Goal: Communication & Community: Answer question/provide support

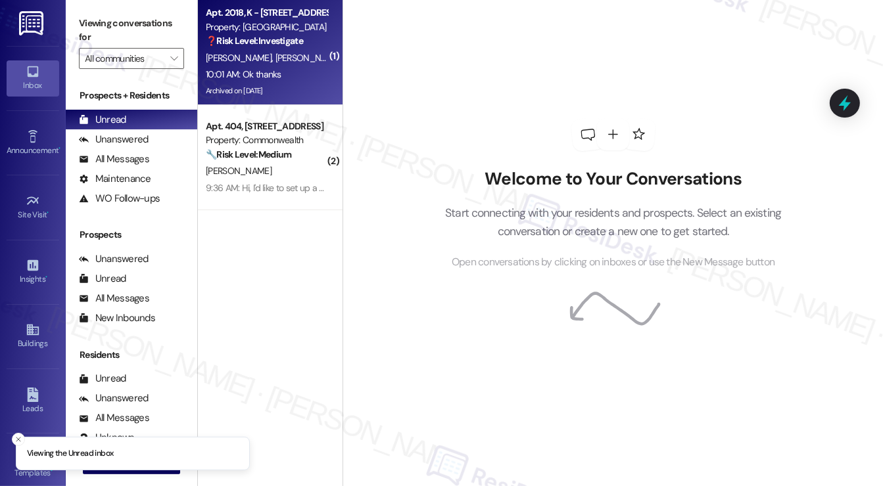
click at [275, 58] on span "[PERSON_NAME]" at bounding box center [308, 58] width 66 height 12
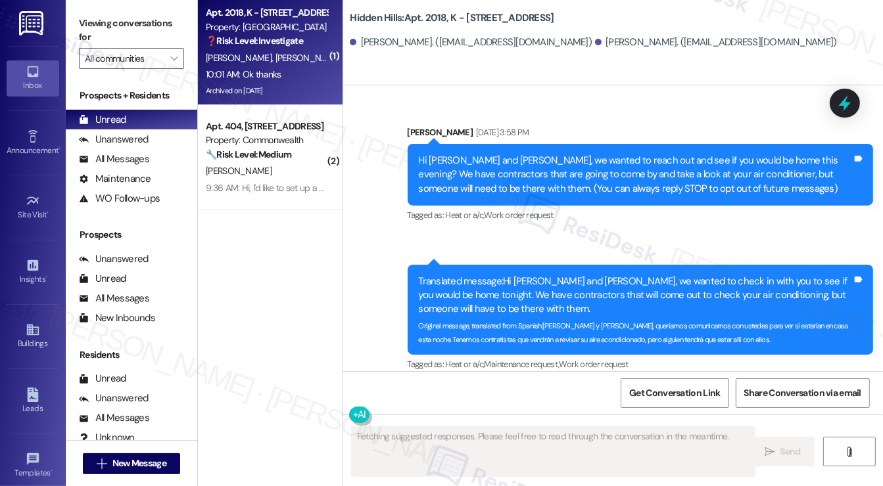
scroll to position [35736, 0]
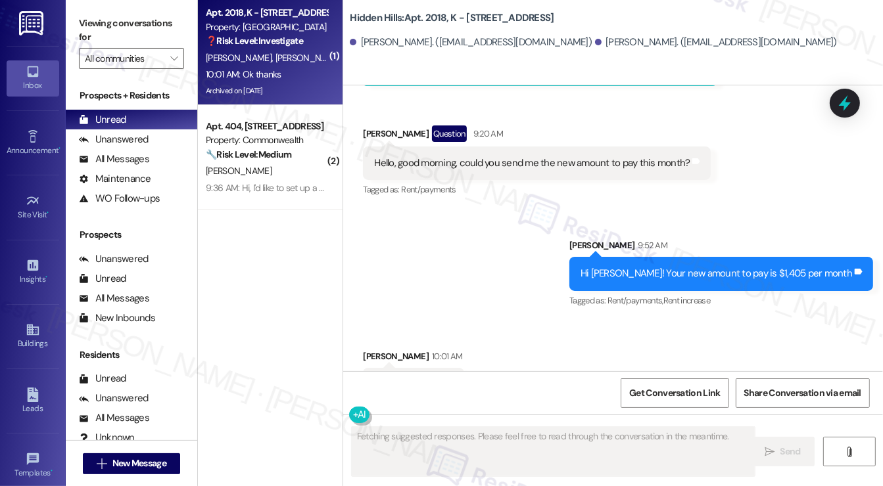
click at [686, 267] on div "Hi [PERSON_NAME]! Your new amount to pay is $1,405 per month" at bounding box center [715, 274] width 271 height 14
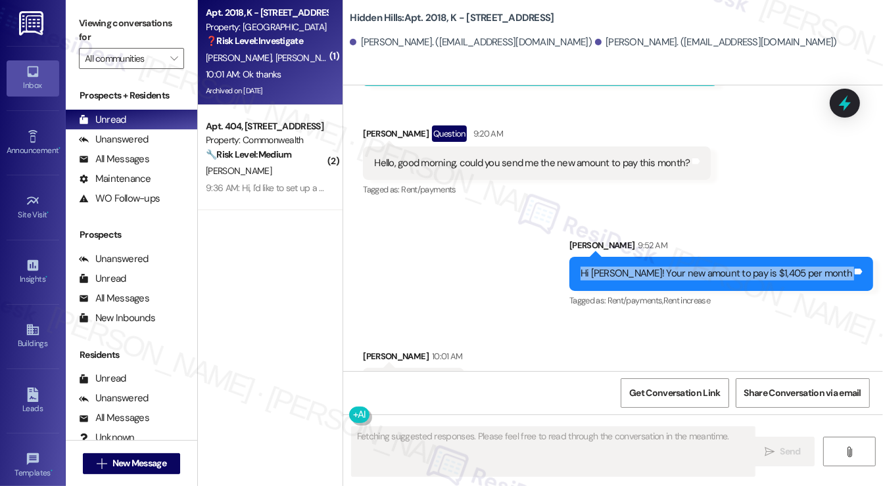
click at [686, 267] on div "Hi [PERSON_NAME]! Your new amount to pay is $1,405 per month" at bounding box center [715, 274] width 271 height 14
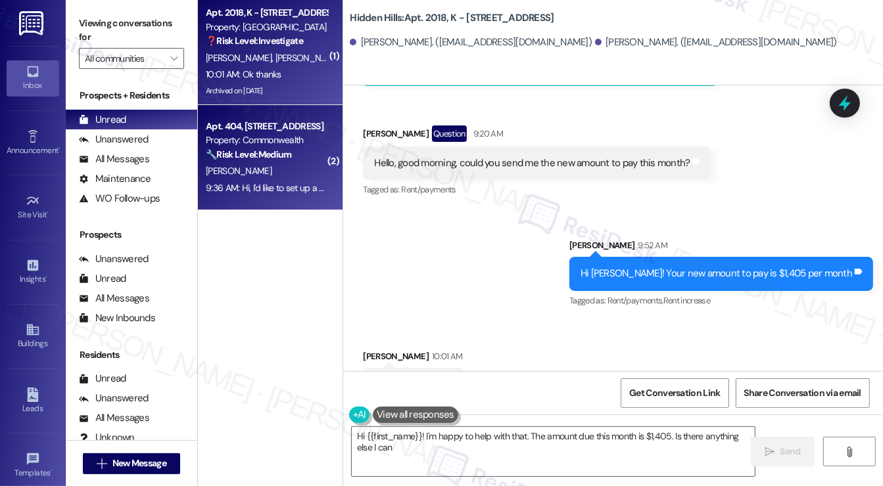
type textarea "Hi {{first_name}}! I'm happy to help with that. The amount due this month is $1…"
click at [316, 200] on div "Apt. 404, 2322 North Commonwealth Property: Commonwealth 🔧 Risk Level: Medium T…" at bounding box center [270, 157] width 145 height 105
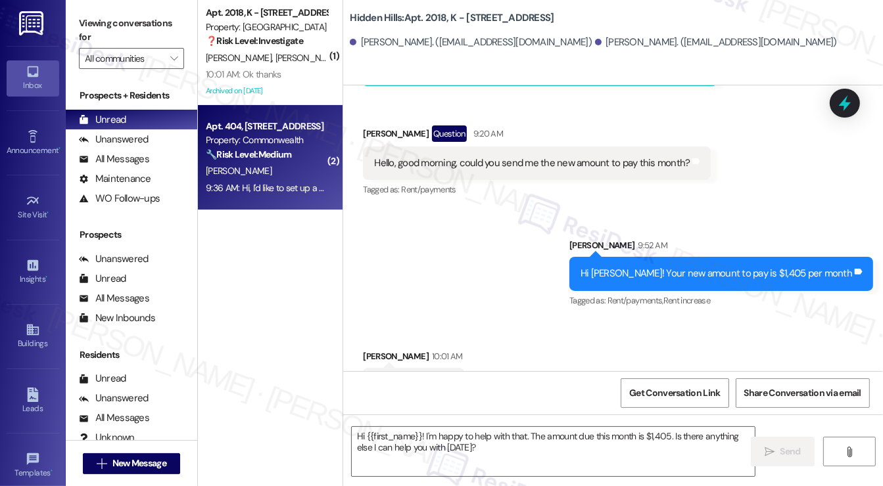
type textarea "Fetching suggested responses. Please feel free to read through the conversation…"
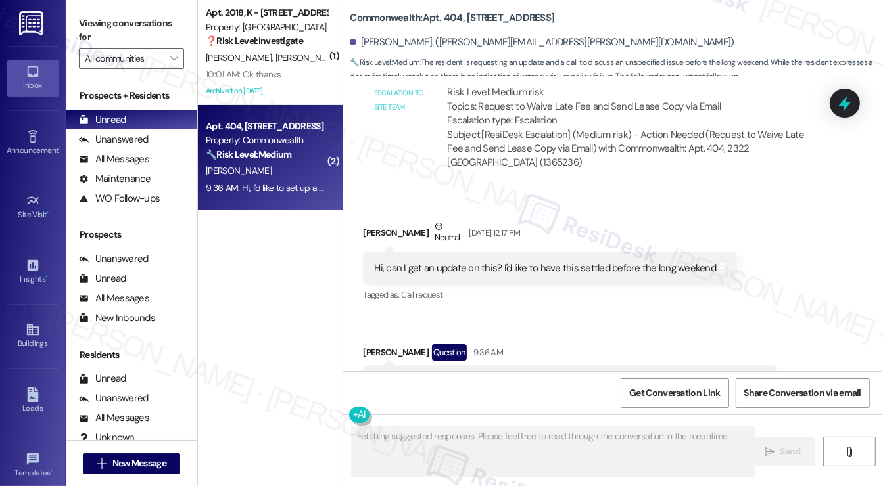
scroll to position [12465, 0]
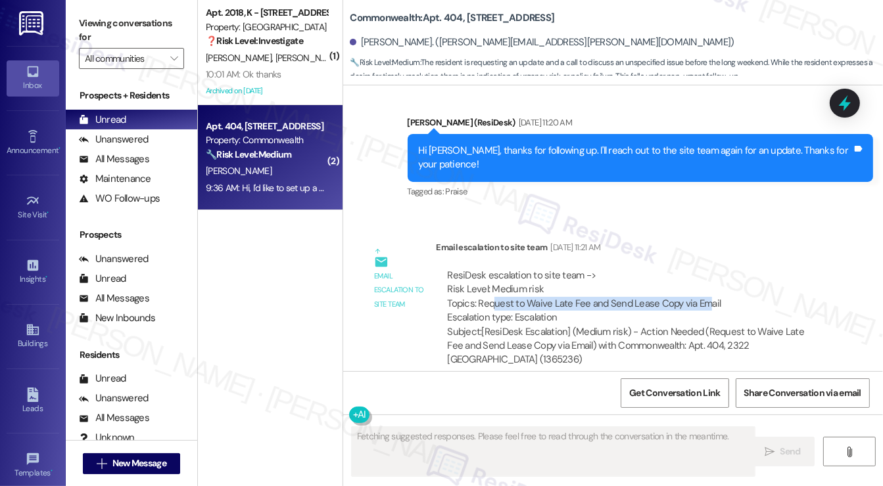
drag, startPoint x: 494, startPoint y: 248, endPoint x: 705, endPoint y: 252, distance: 211.0
click at [705, 269] on div "ResiDesk escalation to site team -> Risk Level: Medium risk Topics: Request to …" at bounding box center [632, 297] width 371 height 57
click at [710, 269] on div "ResiDesk escalation to site team -> Risk Level: Medium risk Topics: Request to …" at bounding box center [632, 297] width 371 height 57
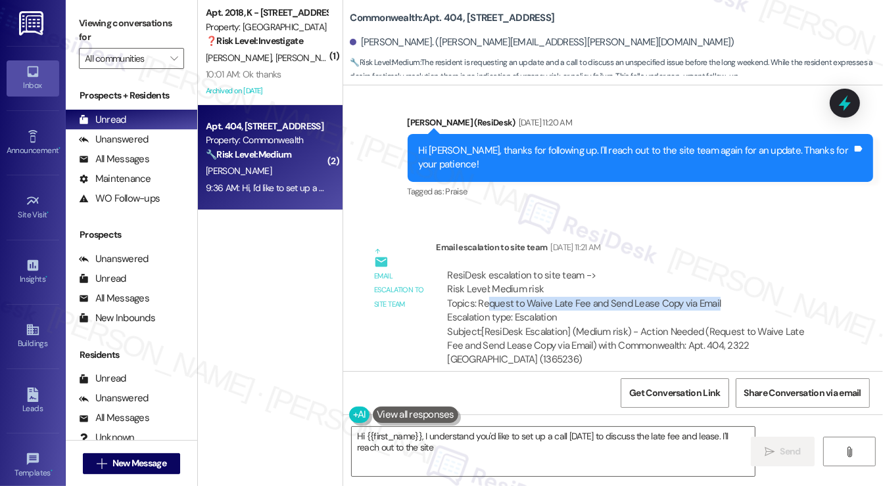
drag, startPoint x: 736, startPoint y: 243, endPoint x: 489, endPoint y: 241, distance: 247.1
click at [489, 269] on div "ResiDesk escalation to site team -> Risk Level: Medium risk Topics: Request to …" at bounding box center [632, 297] width 371 height 57
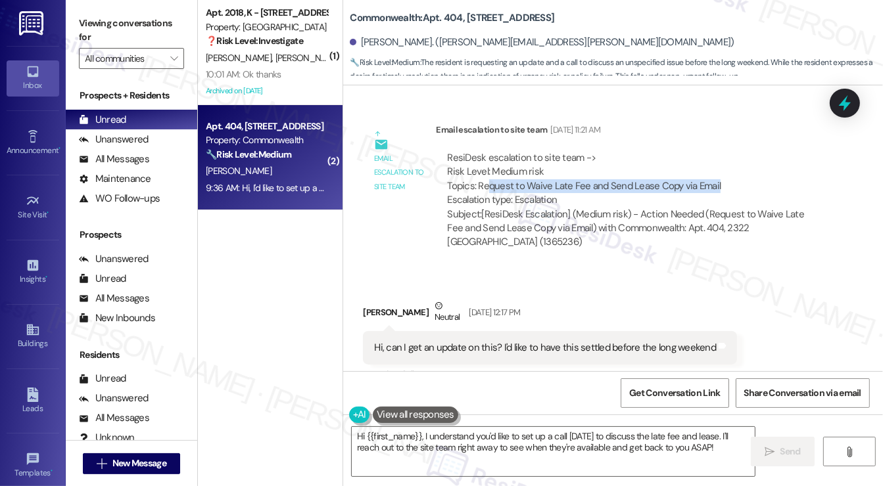
scroll to position [12662, 0]
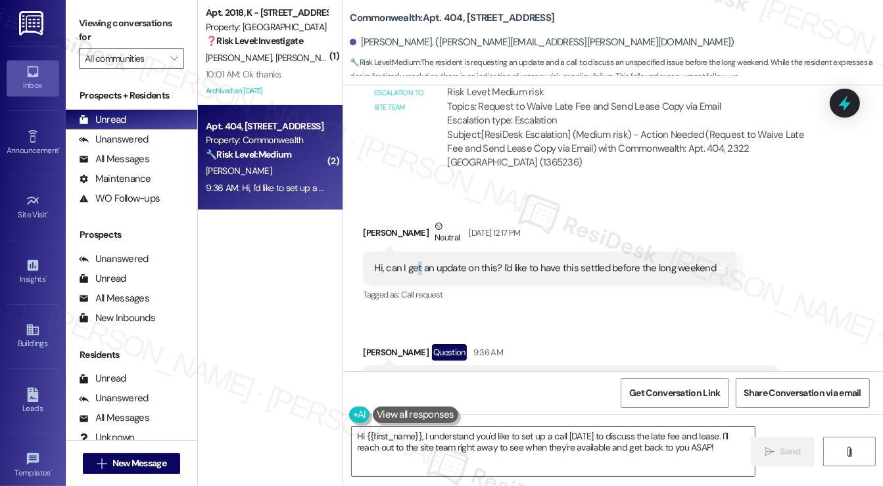
click at [417, 262] on div "Hi, can I get an update on this? I'd like to have this settled before the long …" at bounding box center [545, 269] width 342 height 14
click at [627, 262] on div "Hi, can I get an update on this? I'd like to have this settled before the long …" at bounding box center [545, 269] width 342 height 14
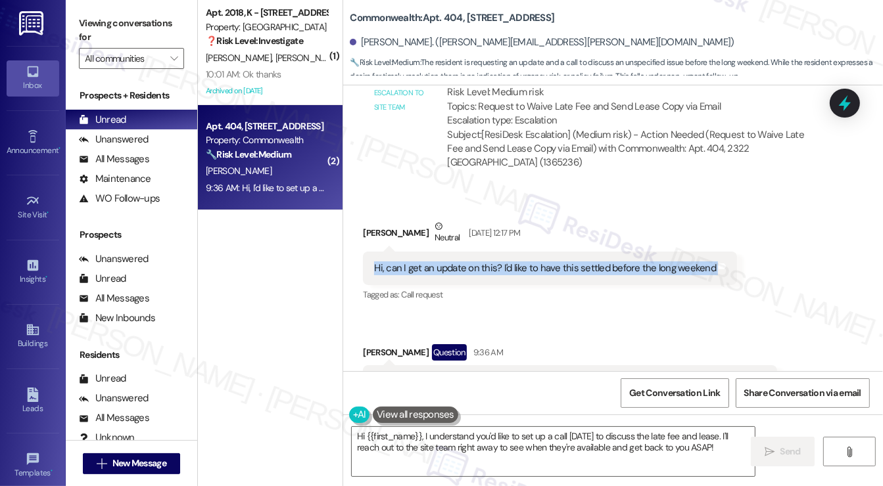
click at [627, 262] on div "Hi, can I get an update on this? I'd like to have this settled before the long …" at bounding box center [545, 269] width 342 height 14
click at [480, 375] on div "Hi, I'd like to set up a call [DATE] to discuss this. Please let me know when y…" at bounding box center [565, 382] width 382 height 14
click at [591, 375] on div "Hi, I'd like to set up a call [DATE] to discuss this. Please let me know when y…" at bounding box center [565, 382] width 382 height 14
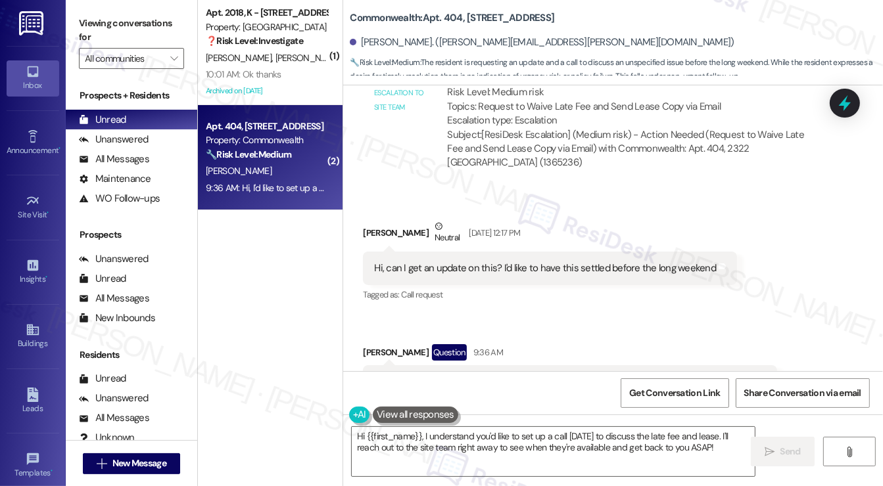
click at [591, 375] on div "Hi, I'd like to set up a call [DATE] to discuss this. Please let me know when y…" at bounding box center [565, 382] width 382 height 14
click at [87, 37] on label "Viewing conversations for" at bounding box center [131, 30] width 105 height 35
click at [112, 40] on label "Viewing conversations for" at bounding box center [131, 30] width 105 height 35
click at [490, 423] on div "Hi {{first_name}}, I understand you'd like to set up a call [DATE] to discuss t…" at bounding box center [613, 464] width 540 height 99
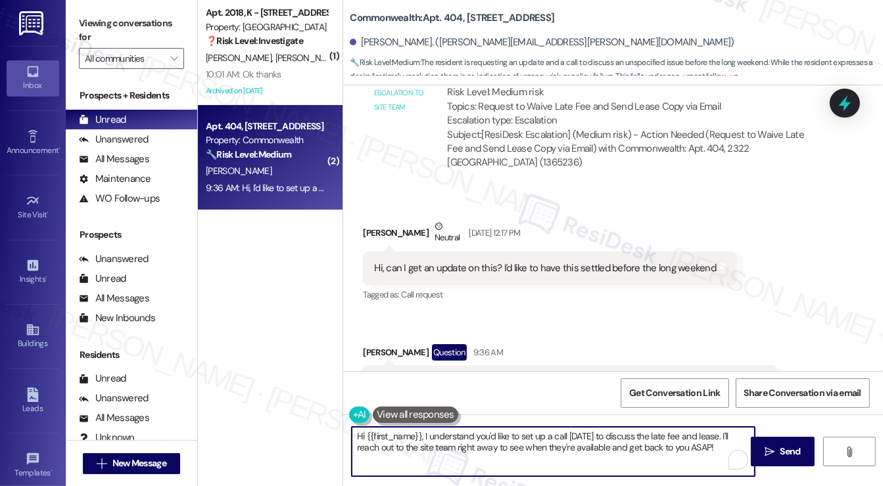
drag, startPoint x: 707, startPoint y: 446, endPoint x: 716, endPoint y: 428, distance: 19.4
click at [716, 428] on textarea "Hi {{first_name}}, I understand you'd like to set up a call [DATE] to discuss t…" at bounding box center [553, 451] width 403 height 49
paste textarea "Hi {{first_name}}, I understand wanting to discuss this further. I'm sorry, but…"
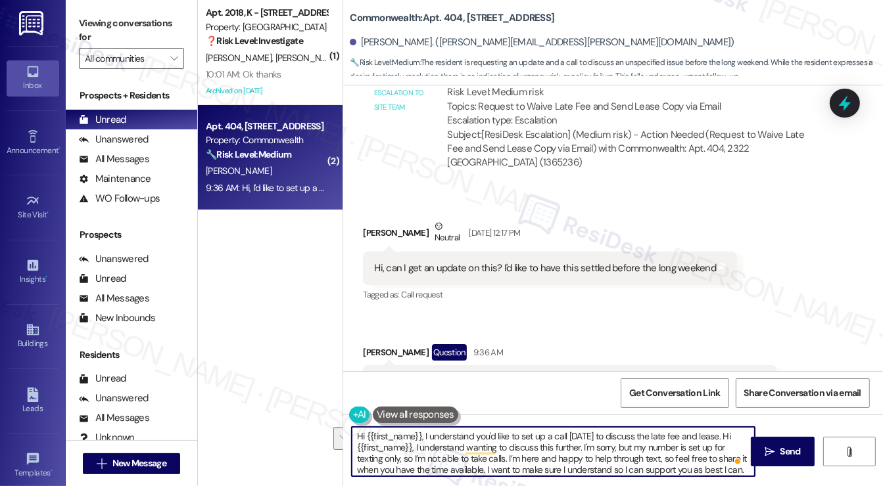
drag, startPoint x: 581, startPoint y: 448, endPoint x: 718, endPoint y: 429, distance: 138.7
click at [718, 429] on textarea "Hi {{first_name}}, I understand you'd like to set up a call [DATE] to discuss t…" at bounding box center [553, 451] width 403 height 49
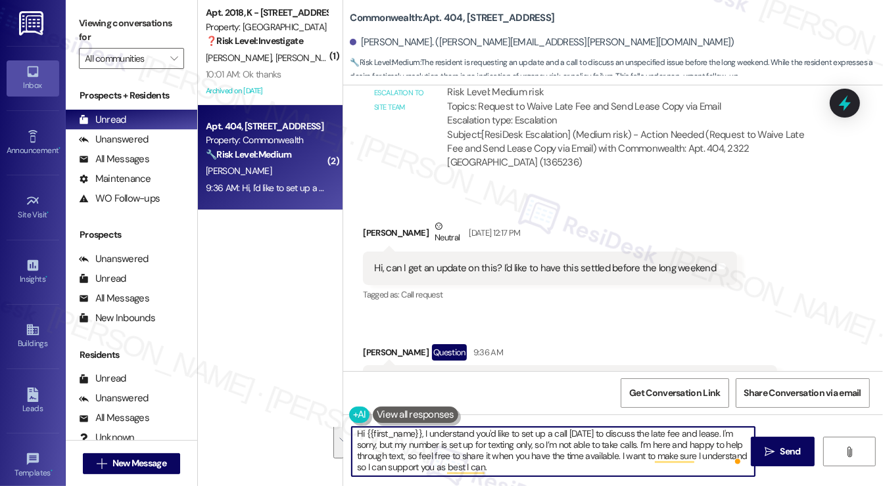
drag, startPoint x: 639, startPoint y: 447, endPoint x: 659, endPoint y: 479, distance: 38.1
click at [659, 479] on div "Hi {{first_name}}, I understand you'd like to set up a call [DATE] to discuss t…" at bounding box center [613, 464] width 540 height 99
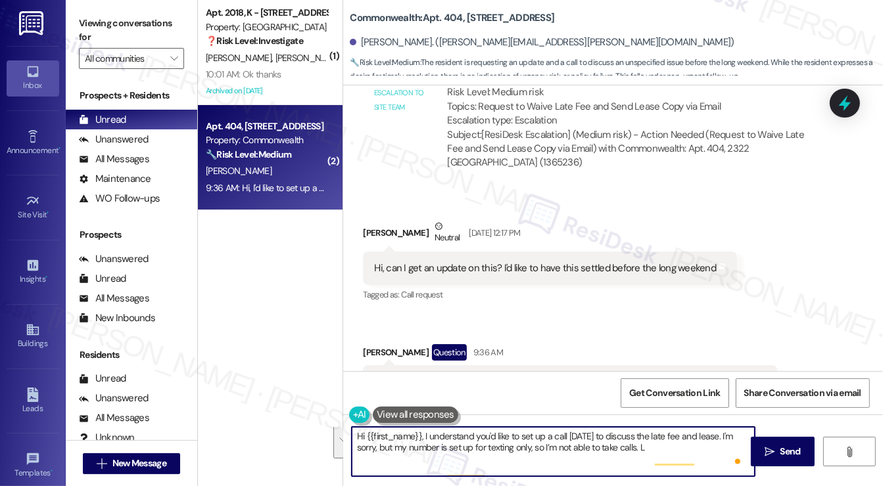
scroll to position [0, 0]
click at [526, 440] on textarea "Hi {{first_name}}, I understand you'd like to set up a call [DATE] to discuss t…" at bounding box center [553, 451] width 403 height 49
click at [526, 450] on textarea "Hi {{first_name}}, I understand you'd like to set up a call [DATE] to discuss t…" at bounding box center [553, 451] width 403 height 49
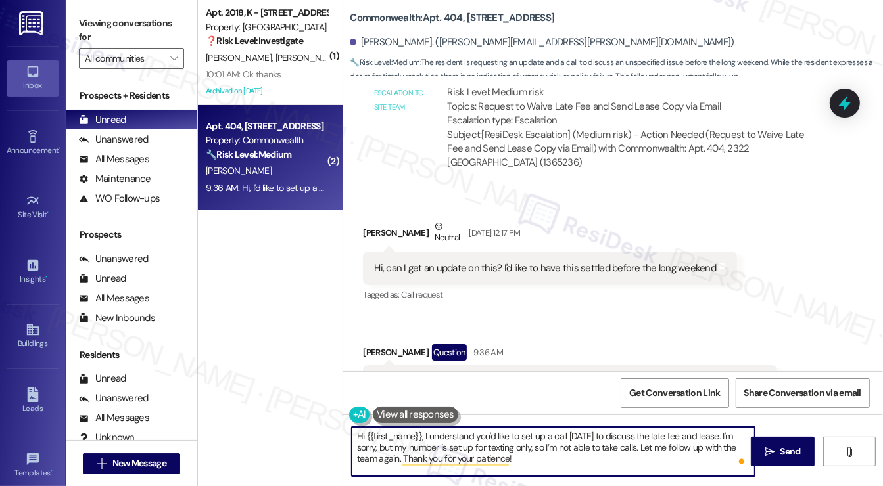
click at [549, 461] on textarea "Hi {{first_name}}, I understand you'd like to set up a call [DATE] to discuss t…" at bounding box center [553, 451] width 403 height 49
click at [589, 449] on textarea "Hi {{first_name}}, I understand you'd like to set up a call [DATE] to discuss t…" at bounding box center [553, 451] width 403 height 49
click at [580, 458] on textarea "Hi {{first_name}}, I understand you'd like to set up a call [DATE] to discuss t…" at bounding box center [553, 451] width 403 height 49
type textarea "Hi {{first_name}}, I understand you'd like to set up a call [DATE] to discuss t…"
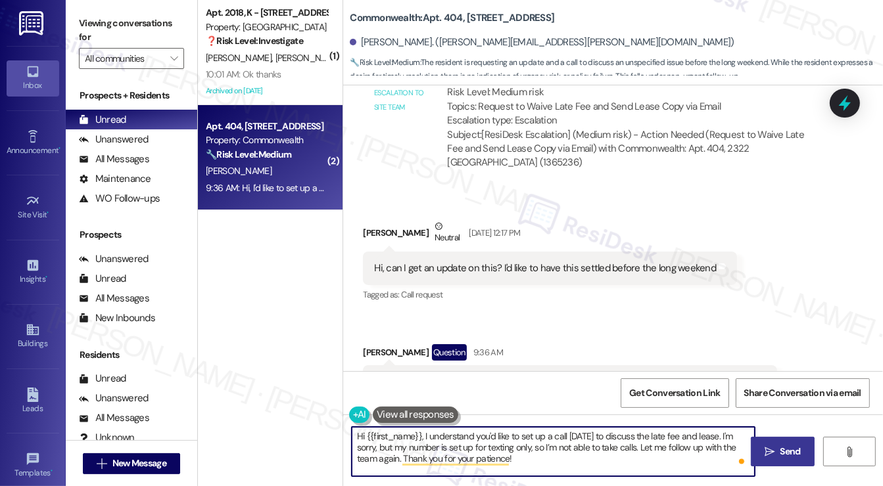
click at [763, 454] on span " Send" at bounding box center [782, 452] width 41 height 14
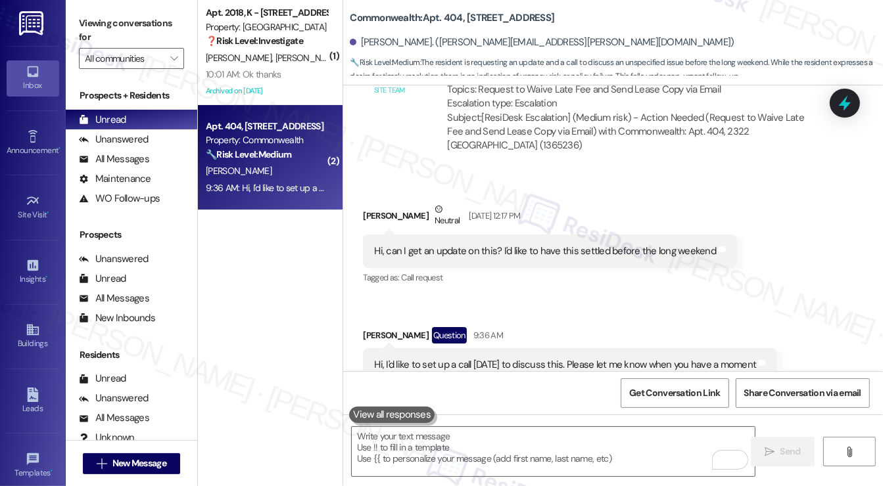
scroll to position [12650, 0]
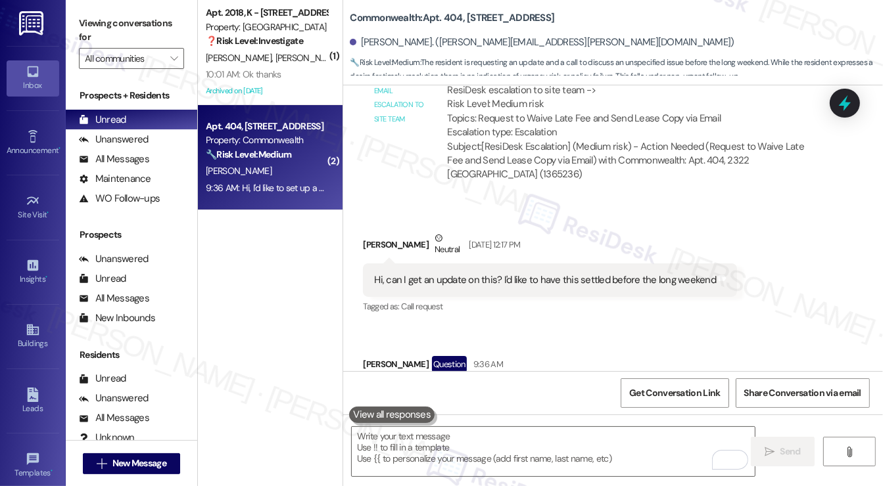
click at [528, 387] on div "Hi, I'd like to set up a call [DATE] to discuss this. Please let me know when y…" at bounding box center [565, 394] width 382 height 14
drag, startPoint x: 528, startPoint y: 336, endPoint x: 528, endPoint y: 329, distance: 7.3
click at [528, 387] on div "Hi, I'd like to set up a call [DATE] to discuss this. Please let me know when y…" at bounding box center [565, 394] width 382 height 14
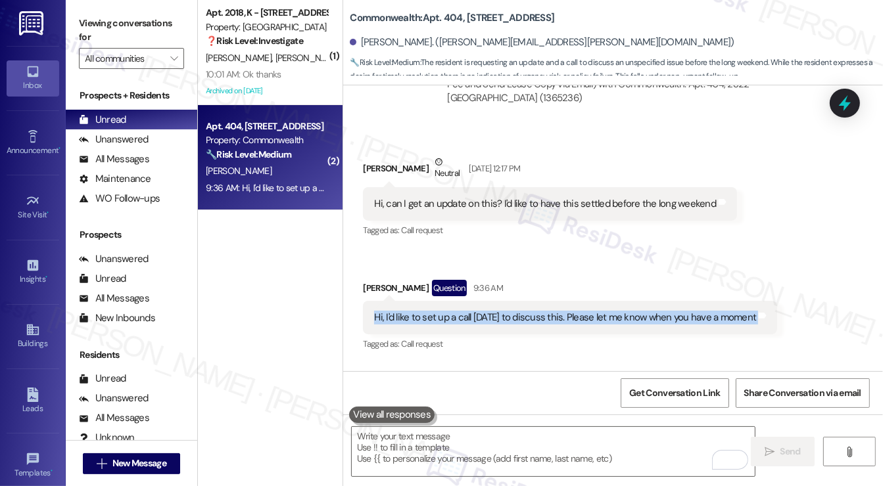
scroll to position [12781, 0]
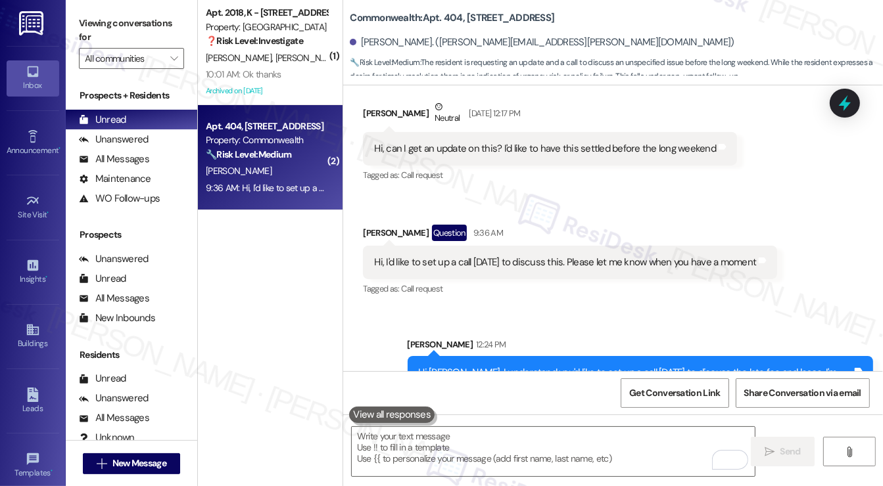
click at [620, 366] on div "Hi [PERSON_NAME], I understand you'd like to set up a call [DATE] to discuss th…" at bounding box center [636, 387] width 434 height 42
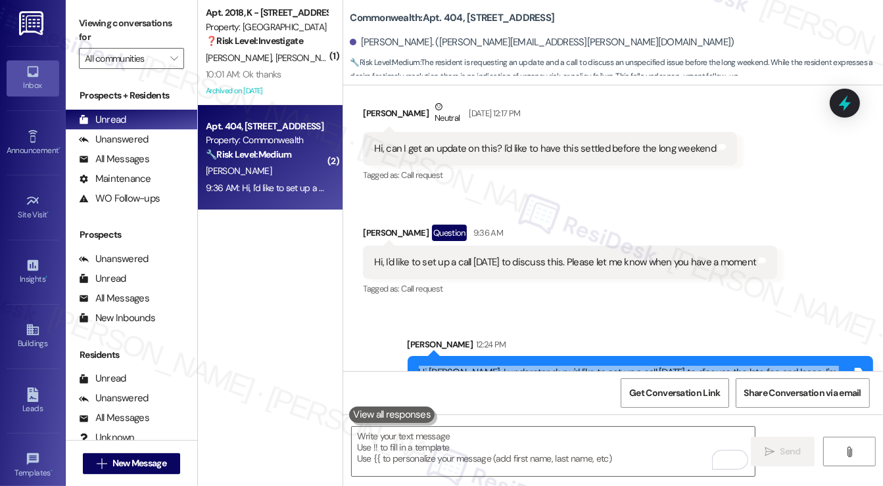
click at [620, 366] on div "Hi [PERSON_NAME], I understand you'd like to set up a call [DATE] to discuss th…" at bounding box center [636, 387] width 434 height 42
click at [476, 366] on div "Hi [PERSON_NAME], I understand you'd like to set up a call [DATE] to discuss th…" at bounding box center [636, 387] width 434 height 42
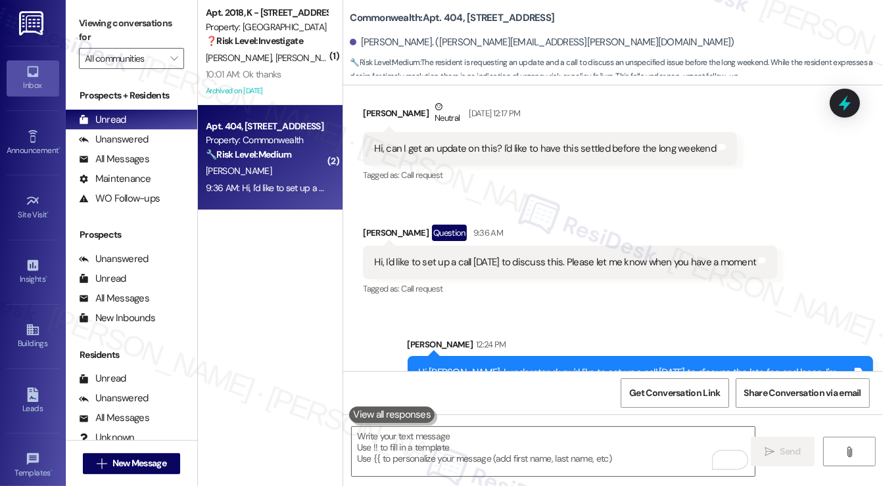
click at [476, 366] on div "Hi [PERSON_NAME], I understand you'd like to set up a call [DATE] to discuss th…" at bounding box center [636, 387] width 434 height 42
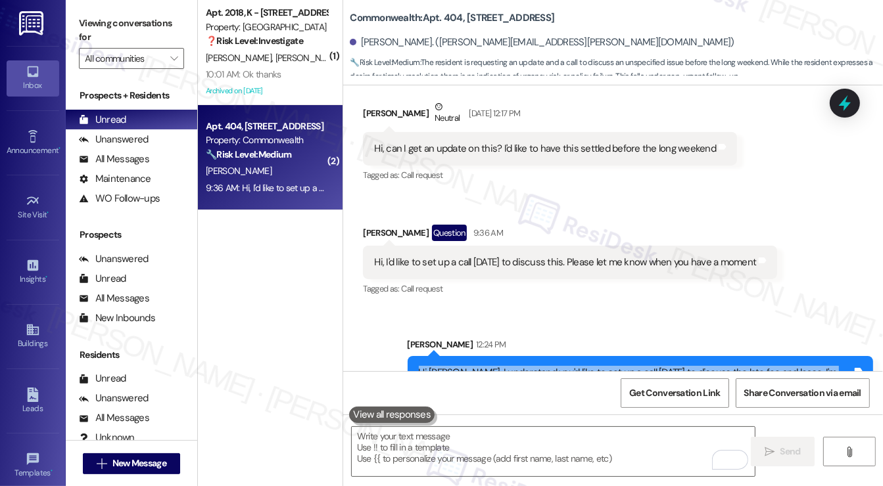
click at [476, 366] on div "Hi [PERSON_NAME], I understand you'd like to set up a call [DATE] to discuss th…" at bounding box center [636, 387] width 434 height 42
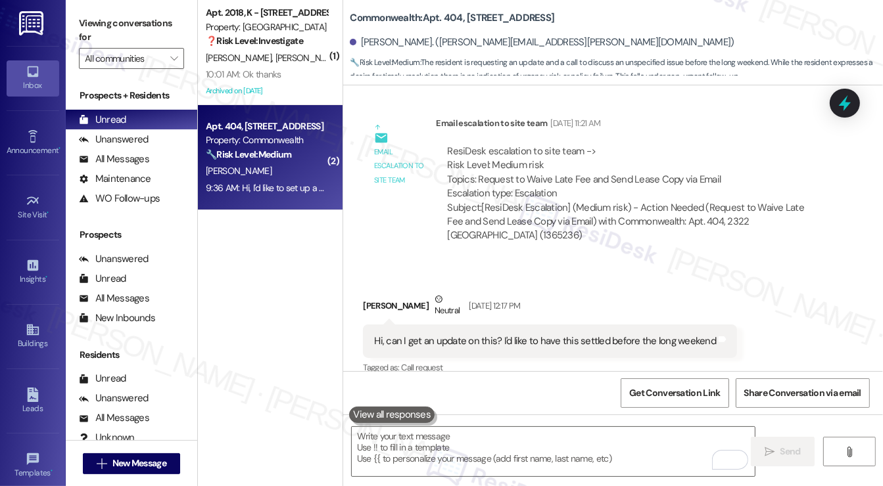
scroll to position [12584, 0]
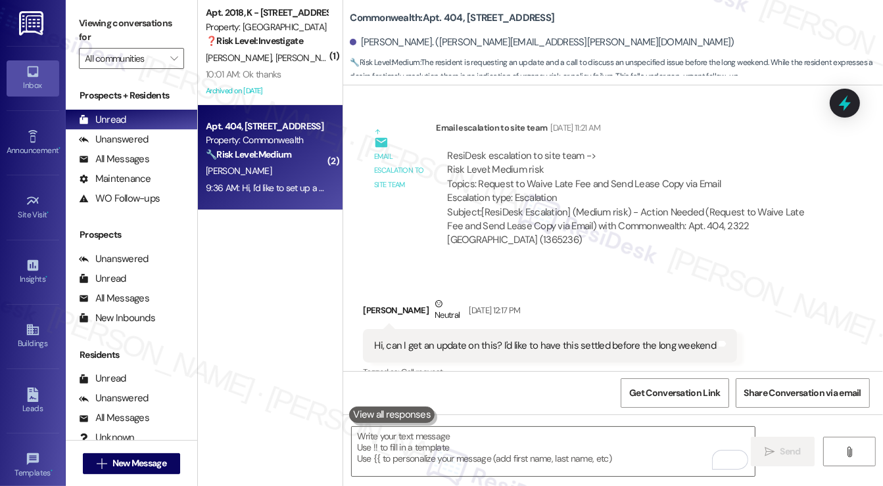
click at [517, 339] on div "Hi, can I get an update on this? I'd like to have this settled before the long …" at bounding box center [545, 346] width 342 height 14
click at [518, 339] on div "Hi, can I get an update on this? I'd like to have this settled before the long …" at bounding box center [545, 346] width 342 height 14
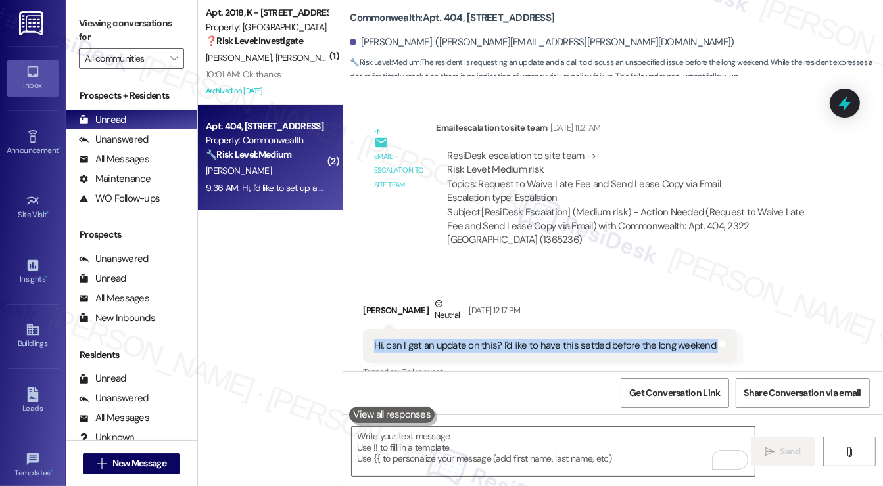
click at [518, 339] on div "Hi, can I get an update on this? I'd like to have this settled before the long …" at bounding box center [545, 346] width 342 height 14
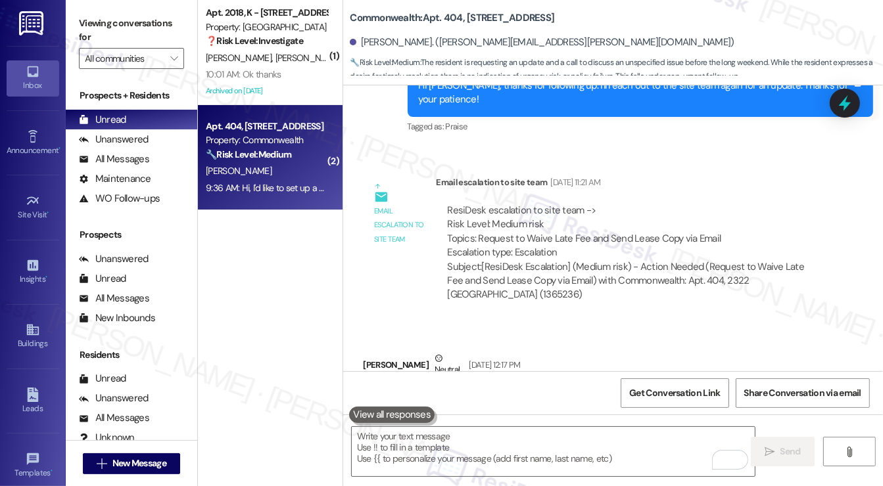
scroll to position [12453, 0]
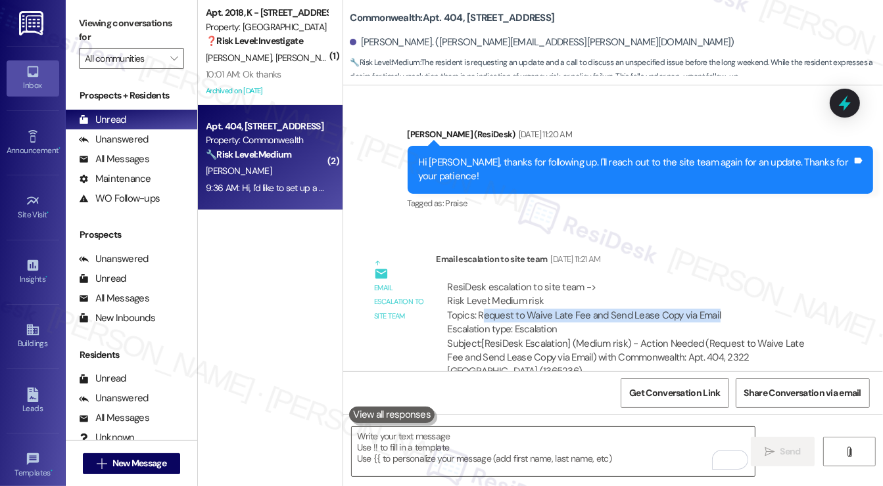
drag, startPoint x: 479, startPoint y: 259, endPoint x: 722, endPoint y: 260, distance: 243.1
click at [722, 281] on div "ResiDesk escalation to site team -> Risk Level: Medium risk Topics: Request to …" at bounding box center [632, 309] width 371 height 57
copy div "equest to Waive Late Fee and Send Lease Copy via Email"
click at [723, 281] on div "ResiDesk escalation to site team -> Risk Level: Medium risk Topics: Request to …" at bounding box center [632, 309] width 371 height 57
drag, startPoint x: 722, startPoint y: 260, endPoint x: 486, endPoint y: 264, distance: 235.3
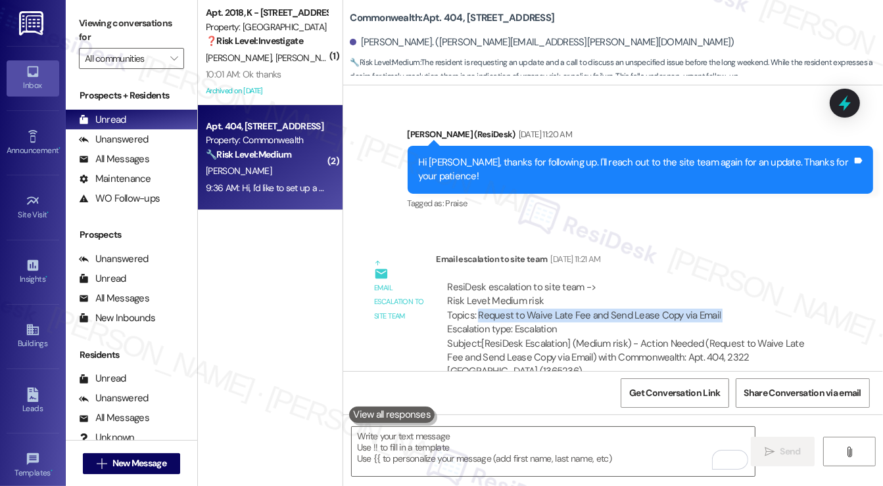
click at [486, 281] on div "ResiDesk escalation to site team -> Risk Level: Medium risk Topics: Request to …" at bounding box center [632, 309] width 371 height 57
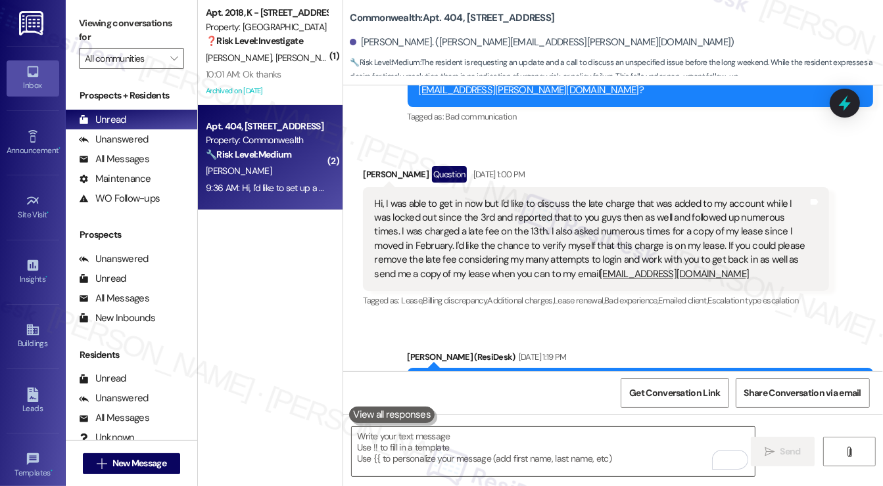
scroll to position [11730, 0]
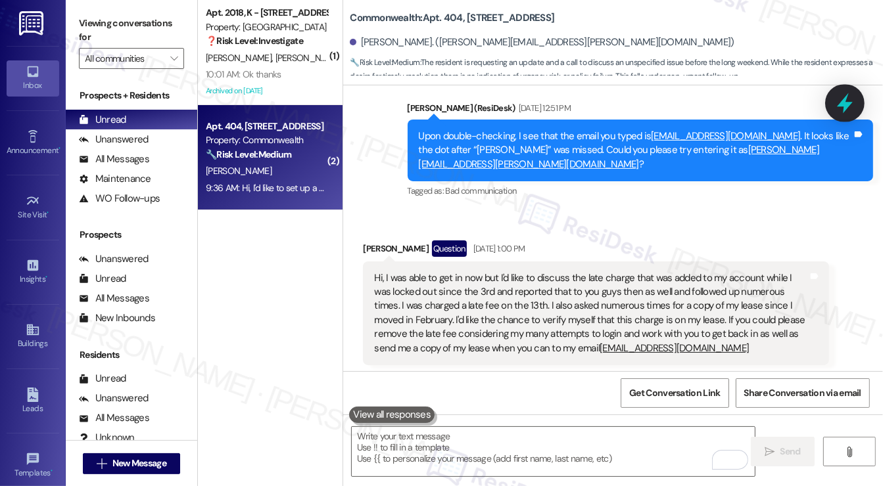
click at [846, 104] on icon at bounding box center [845, 103] width 16 height 20
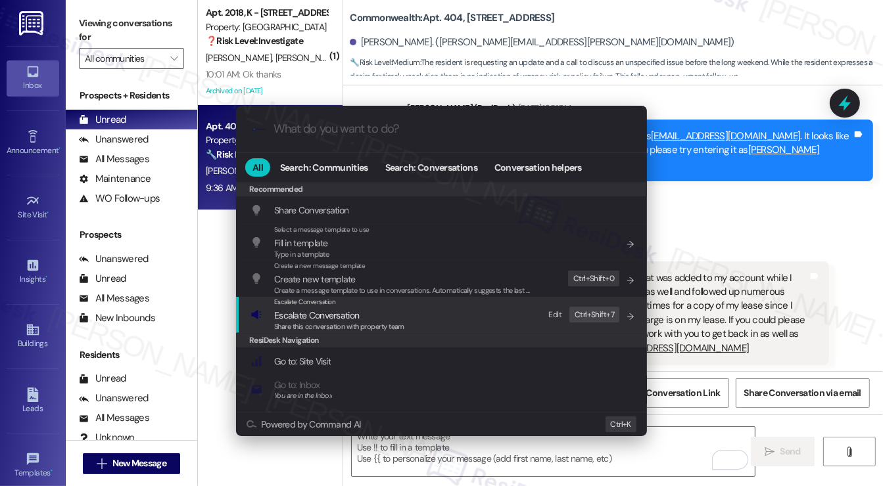
click at [428, 325] on div "Escalate Conversation Escalate Conversation Share this conversation with proper…" at bounding box center [442, 314] width 384 height 35
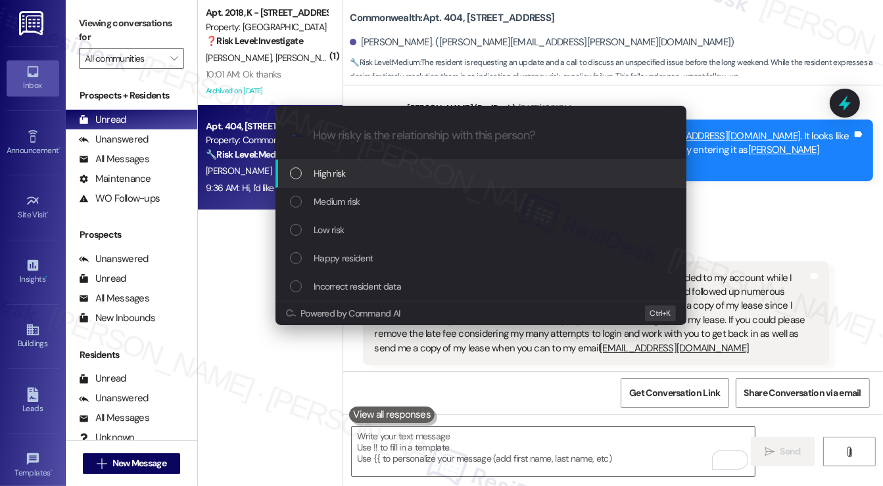
click at [385, 186] on div "High risk" at bounding box center [480, 174] width 411 height 28
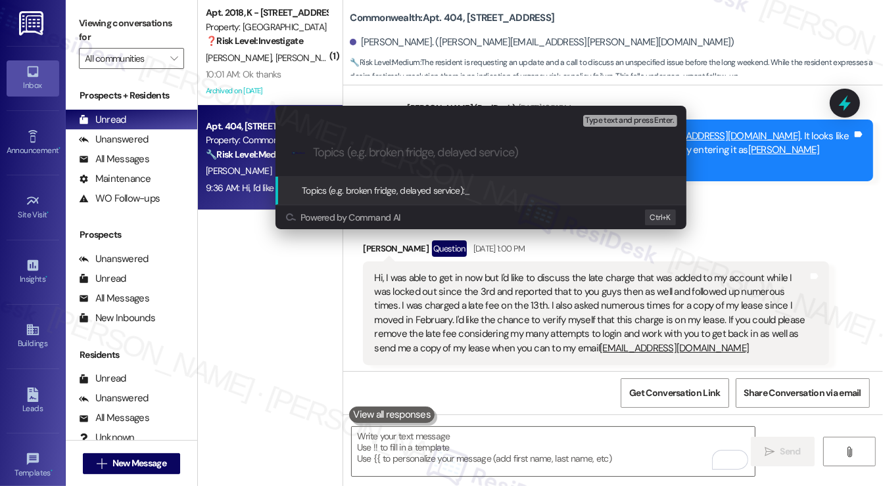
drag, startPoint x: 761, startPoint y: 165, endPoint x: 833, endPoint y: 115, distance: 87.3
click at [762, 164] on div "Escalate Conversation High risk Topics (e.g. broken fridge, delayed service) An…" at bounding box center [441, 243] width 883 height 486
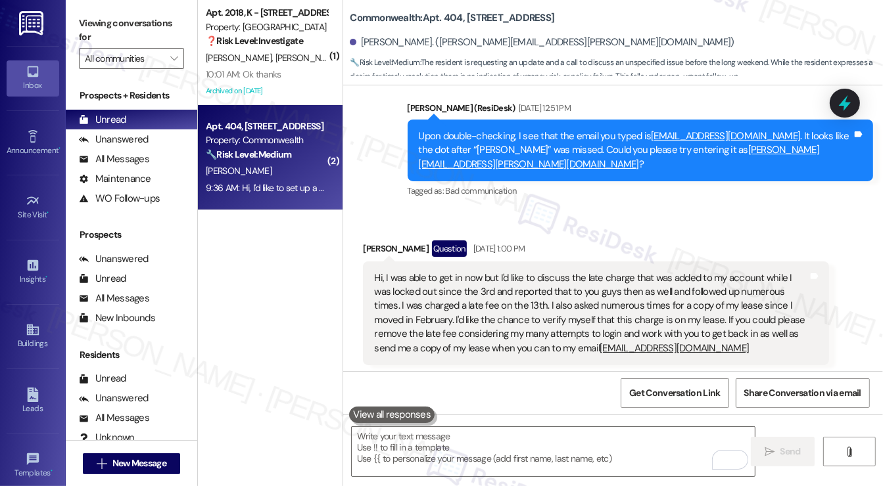
drag, startPoint x: 856, startPoint y: 94, endPoint x: 844, endPoint y: 99, distance: 12.9
click at [856, 94] on div at bounding box center [844, 103] width 30 height 29
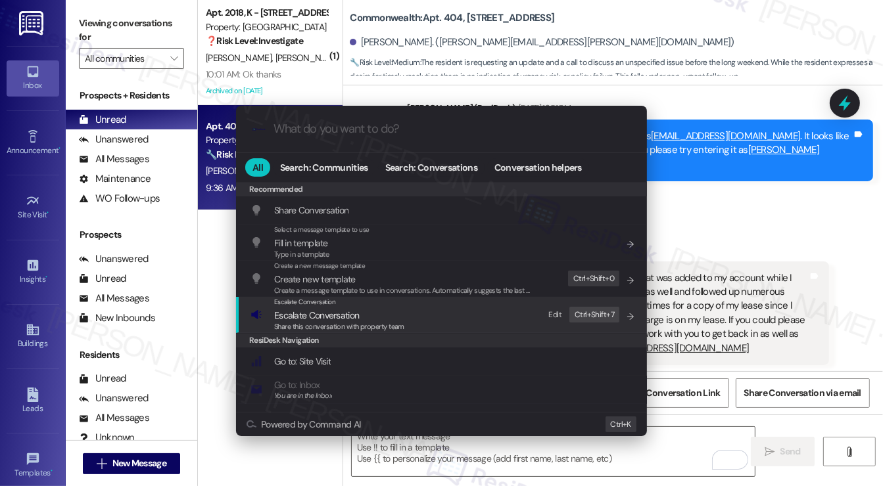
click at [384, 322] on span "Share this conversation with property team" at bounding box center [339, 326] width 130 height 9
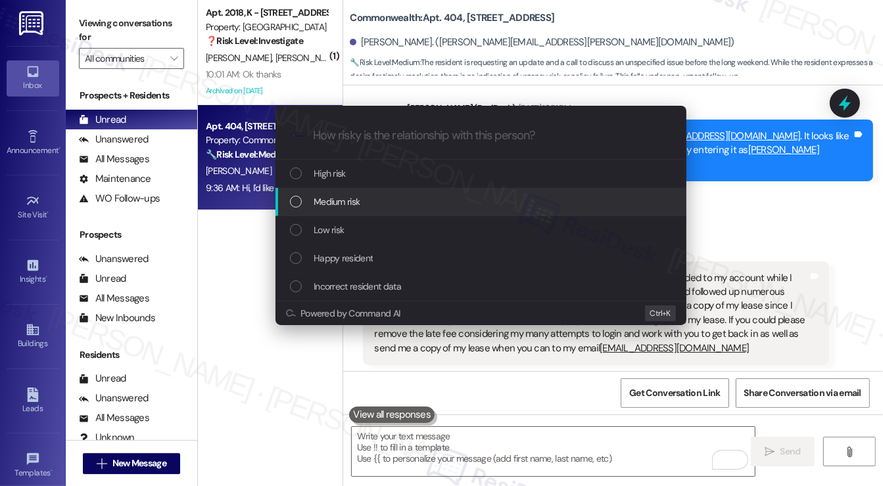
click at [367, 204] on div "Medium risk" at bounding box center [482, 202] width 384 height 14
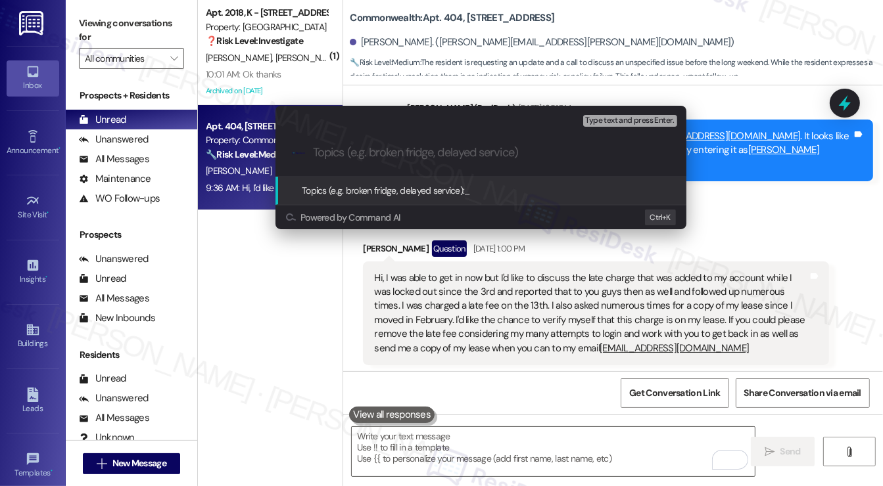
paste input "Request to Waive Late Fee and Send Lease Copy via Email"
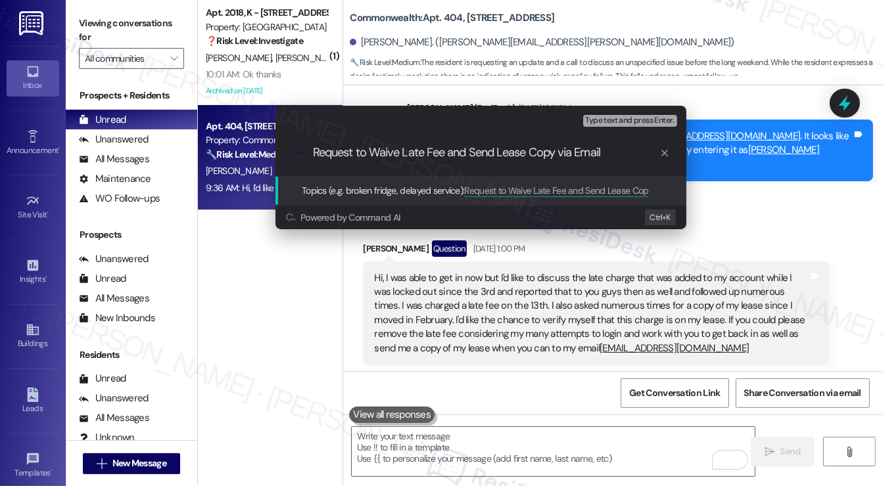
click at [446, 152] on input "Request to Waive Late Fee and Send Lease Copy via Email" at bounding box center [486, 153] width 346 height 14
type input "Request to Waive Late Fee for August and Send Lease Copy via Email"
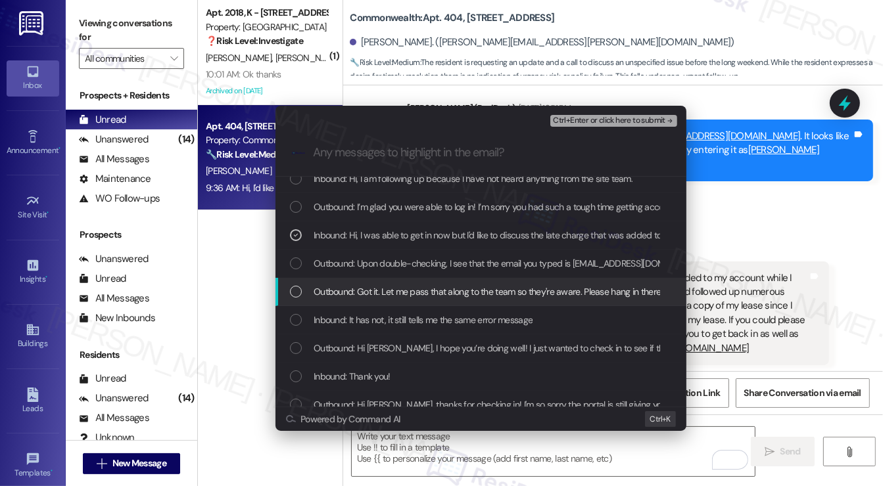
scroll to position [147, 0]
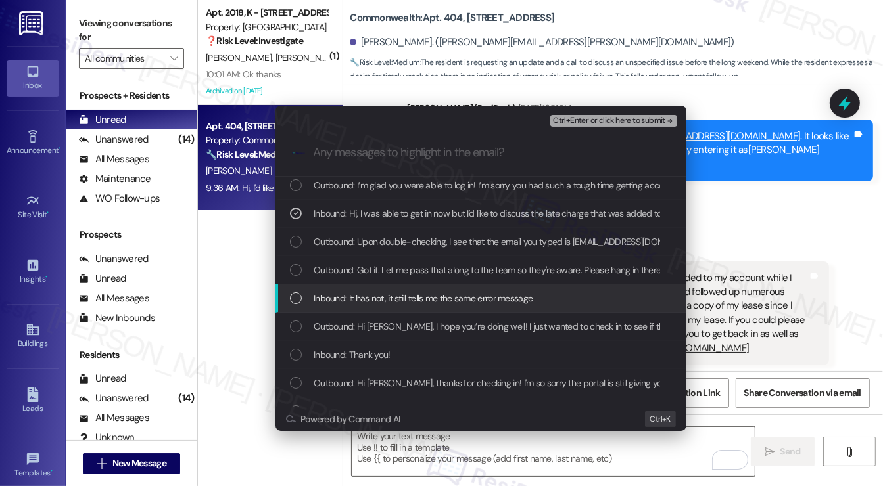
click at [386, 304] on span "Inbound: It has not, it still tells me the same error message" at bounding box center [422, 298] width 219 height 14
click at [380, 299] on span "Inbound: It has not, it still tells me the same error message" at bounding box center [422, 298] width 219 height 14
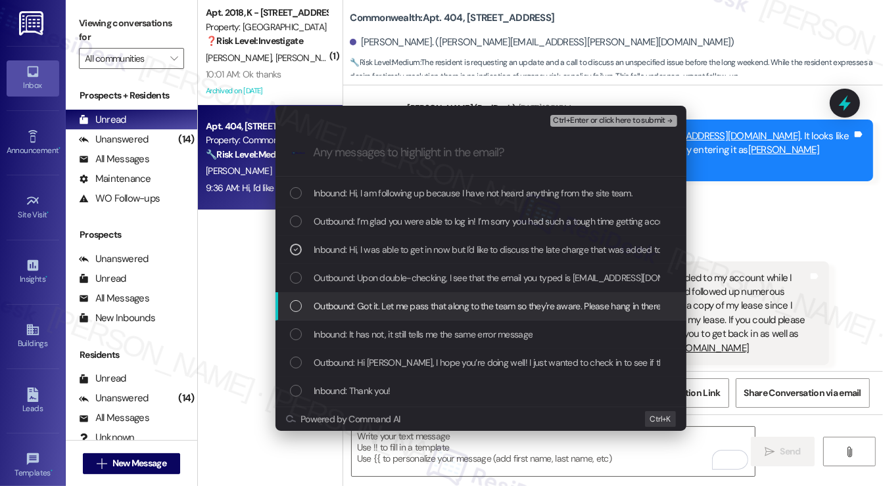
scroll to position [81, 0]
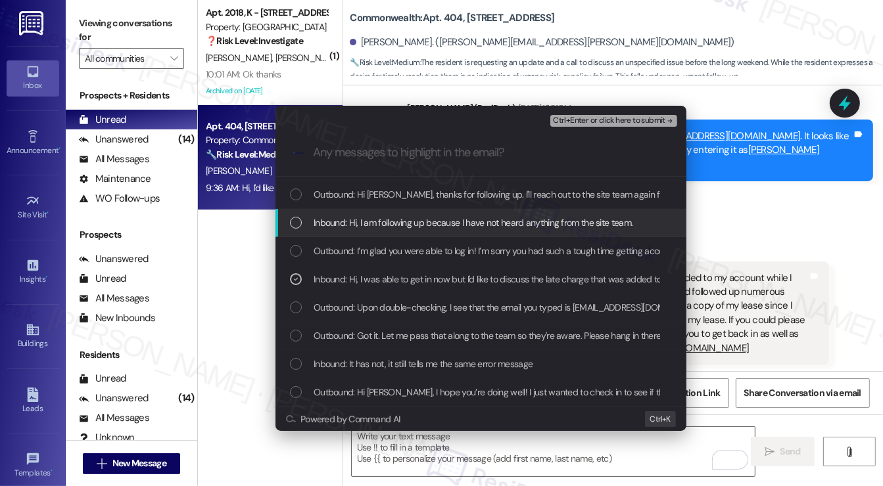
click at [344, 221] on span "Inbound: Hi, I am following up because I have not heard anything from the site …" at bounding box center [472, 223] width 319 height 14
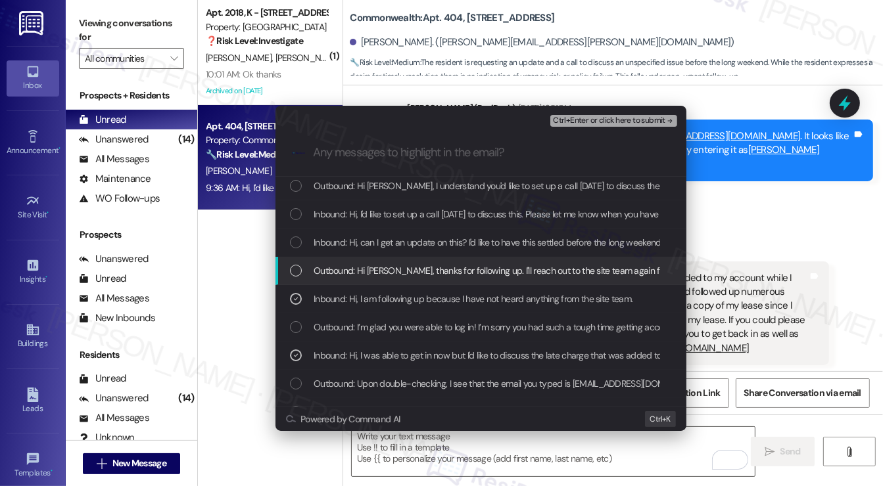
scroll to position [0, 0]
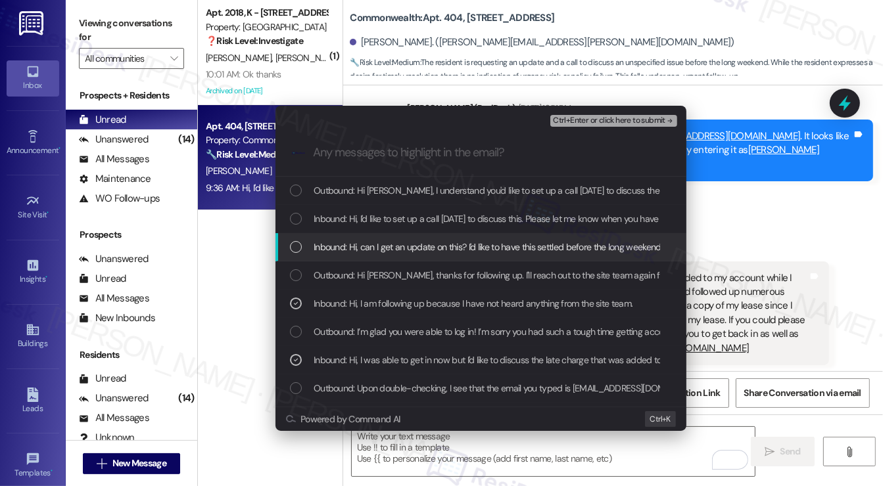
click at [371, 246] on span "Inbound: Hi, can I get an update on this? I'd like to have this settled before …" at bounding box center [487, 247] width 348 height 14
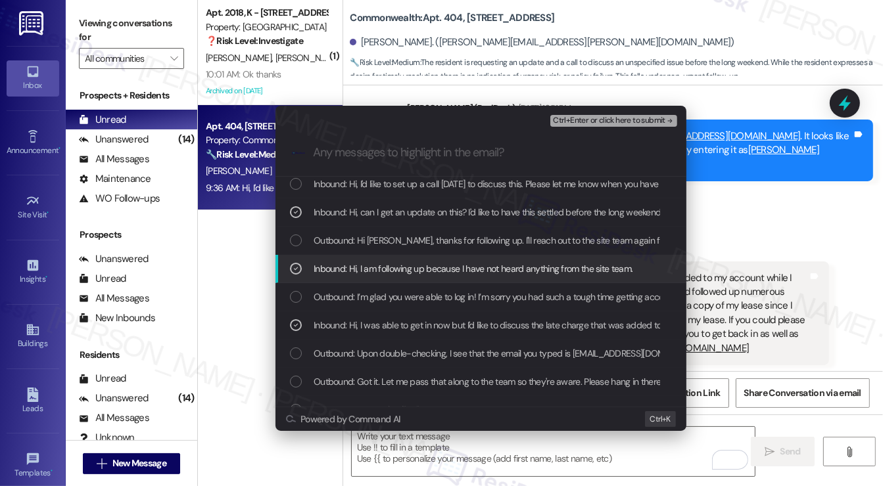
scroll to position [131, 0]
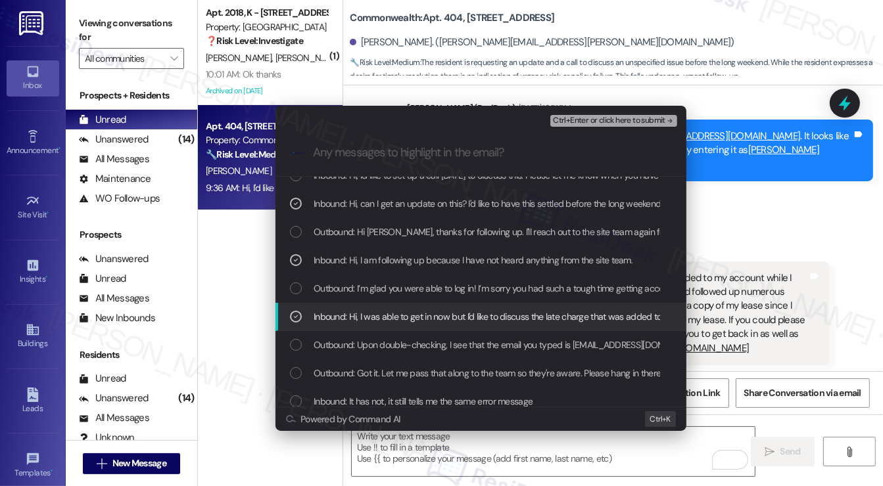
scroll to position [0, 0]
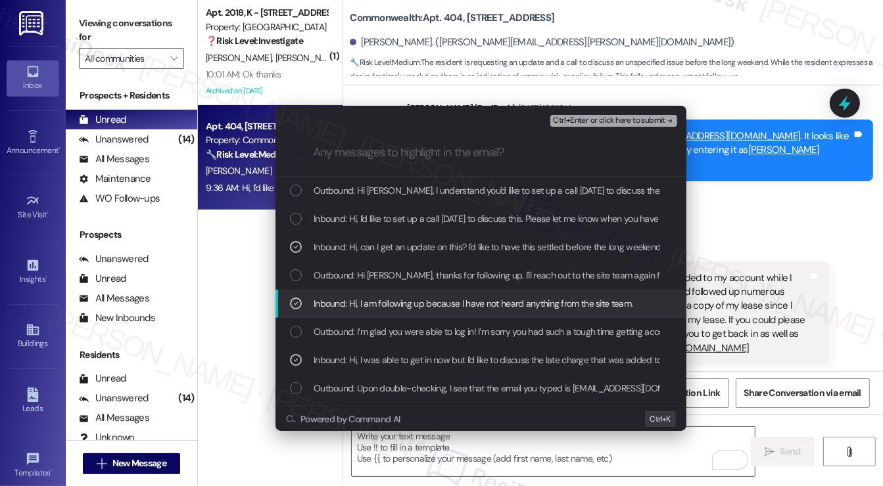
click at [427, 304] on span "Inbound: Hi, I am following up because I have not heard anything from the site …" at bounding box center [472, 303] width 319 height 14
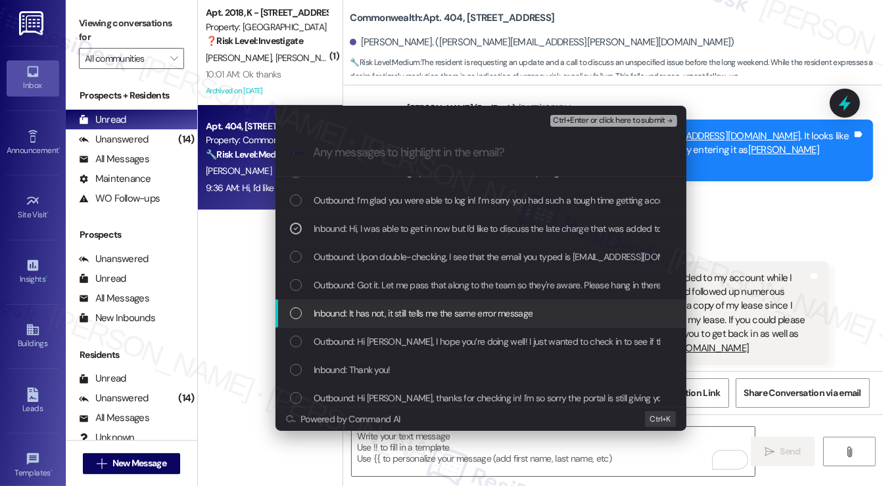
scroll to position [263, 0]
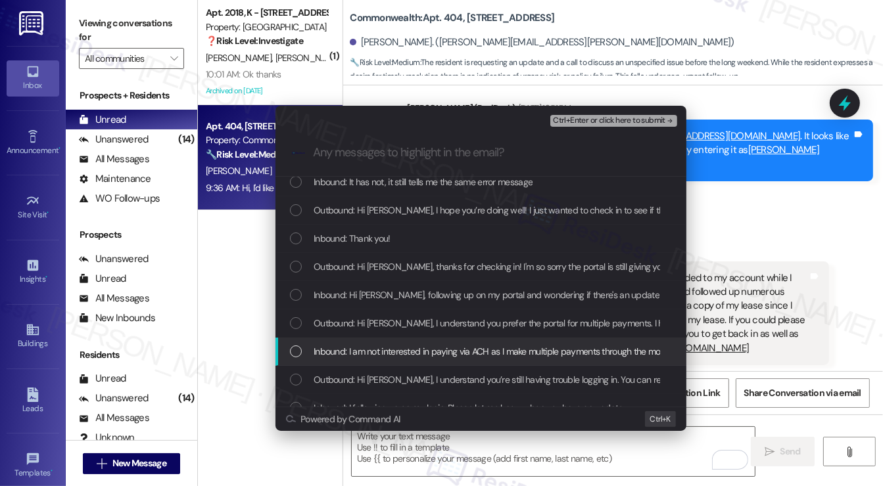
click at [405, 345] on span "Inbound: I am not interested in paying via ACH as I make multiple payments thro…" at bounding box center [690, 351] width 755 height 14
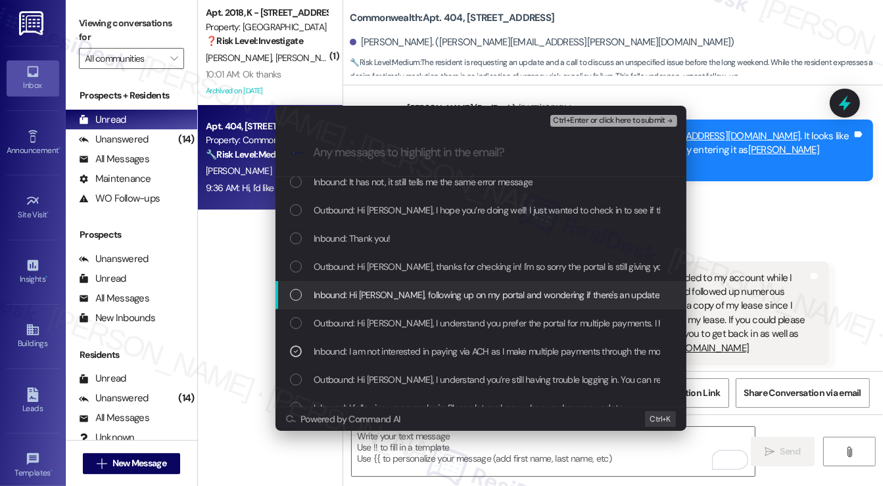
scroll to position [66, 0]
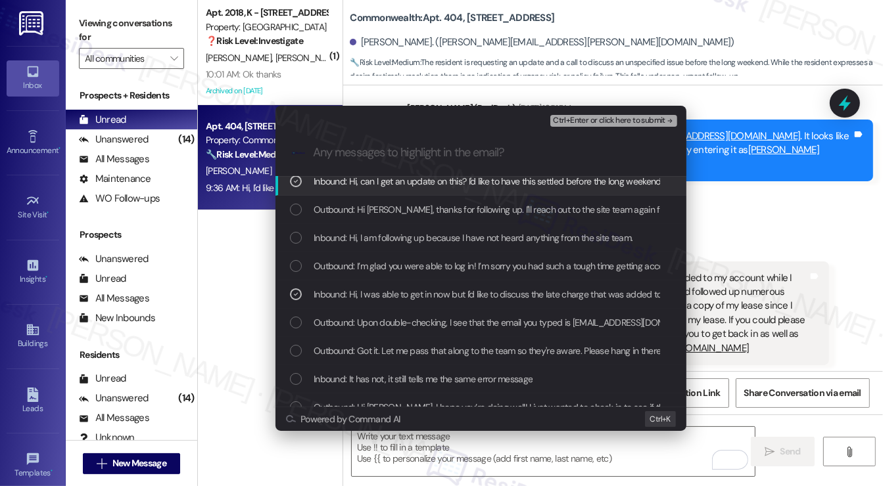
click at [584, 119] on span "Ctrl+Enter or click here to submit" at bounding box center [609, 120] width 112 height 9
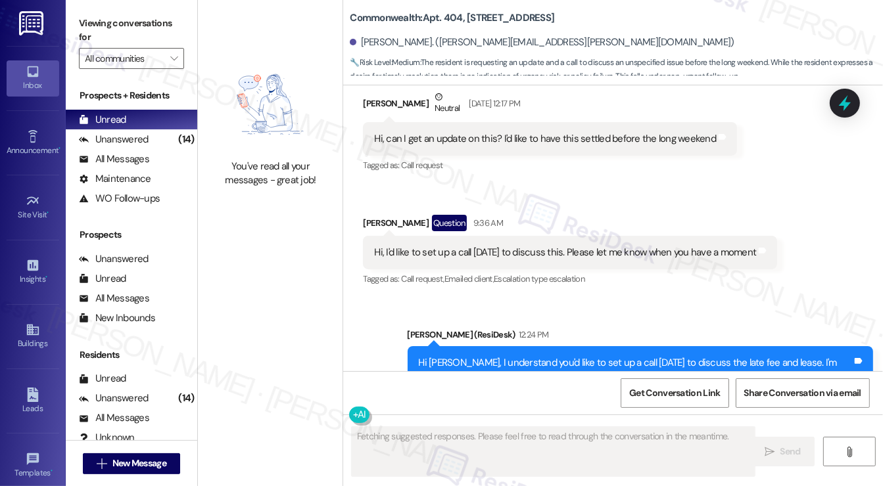
scroll to position [12801, 0]
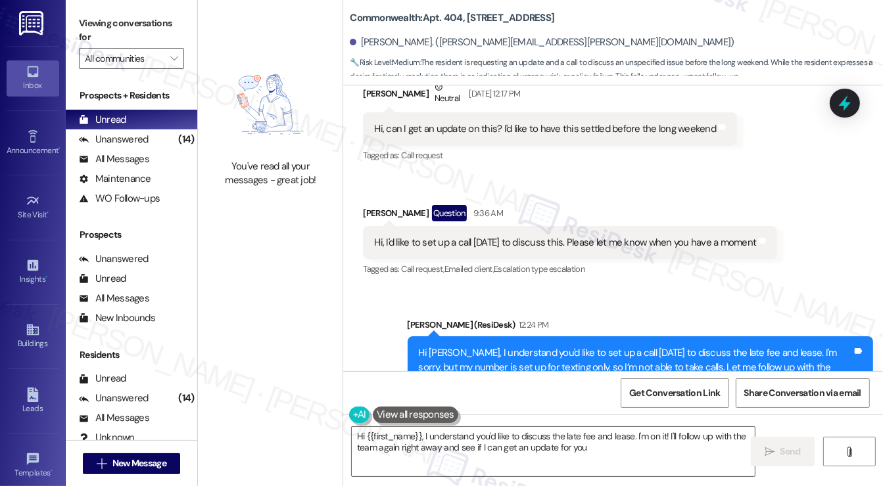
type textarea "Hi {{first_name}}, I understand you'd like to discuss the late fee and lease. I…"
